Goal: Task Accomplishment & Management: Use online tool/utility

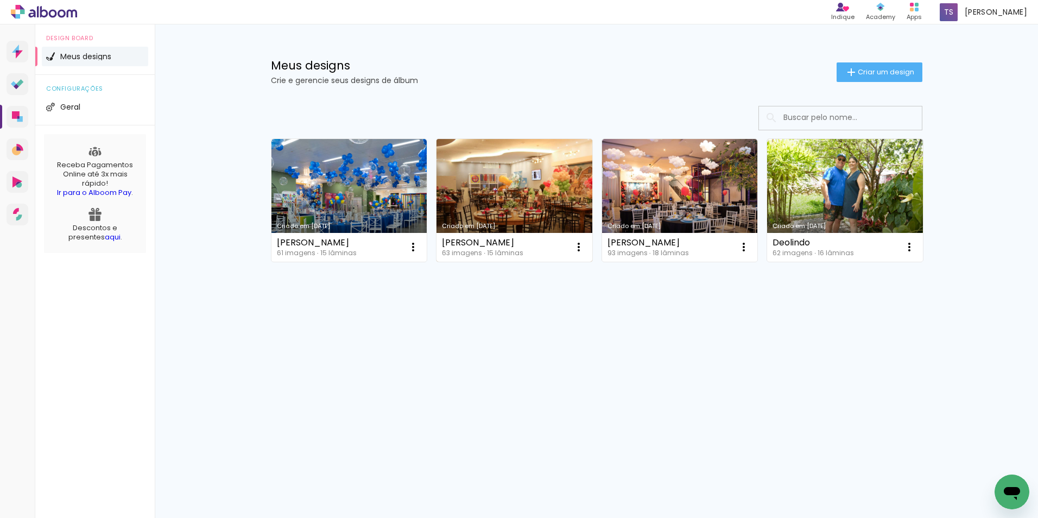
click at [489, 189] on link "Criado em [DATE]" at bounding box center [515, 200] width 156 height 123
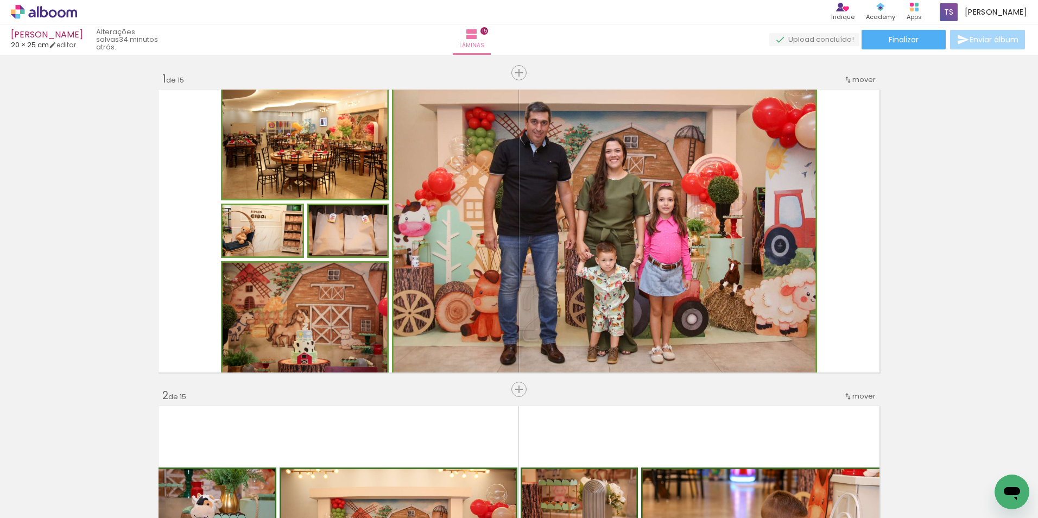
scroll to position [4410, 0]
